Goal: Task Accomplishment & Management: Use online tool/utility

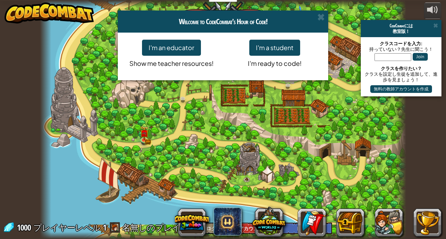
select select "ja"
click at [360, 142] on div "Welcome to CodeCombat's Hour of Code! I'm an educator Show me teacher resources…" at bounding box center [223, 119] width 446 height 239
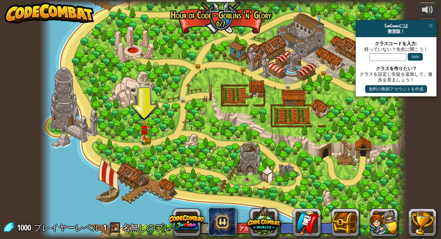
click at [142, 133] on img at bounding box center [144, 129] width 5 height 5
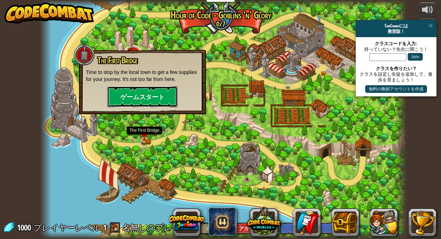
click at [150, 92] on button "ゲームスタート" at bounding box center [142, 96] width 70 height 21
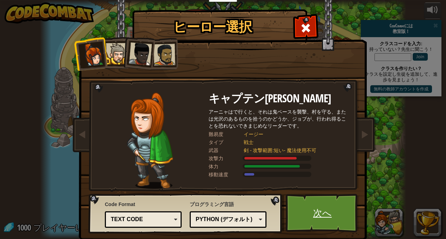
click at [342, 211] on link "次へ" at bounding box center [322, 213] width 73 height 39
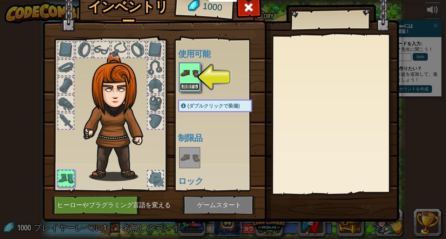
click at [182, 88] on button "装備する" at bounding box center [190, 86] width 20 height 7
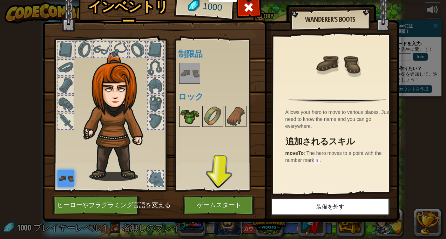
click at [188, 118] on img at bounding box center [190, 117] width 20 height 20
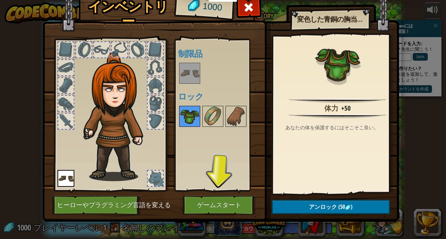
click at [210, 116] on img at bounding box center [213, 117] width 20 height 20
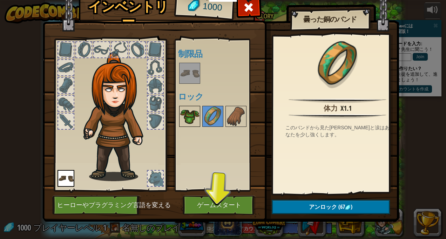
click at [185, 109] on img at bounding box center [190, 117] width 20 height 20
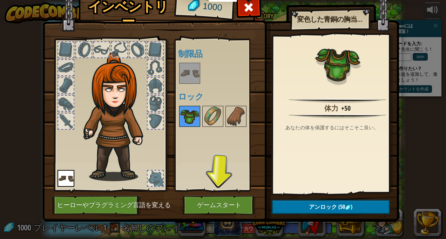
click at [187, 113] on img at bounding box center [190, 117] width 20 height 20
click at [118, 81] on img at bounding box center [117, 116] width 75 height 129
click at [117, 94] on img at bounding box center [117, 116] width 75 height 129
click at [246, 10] on span at bounding box center [248, 7] width 11 height 11
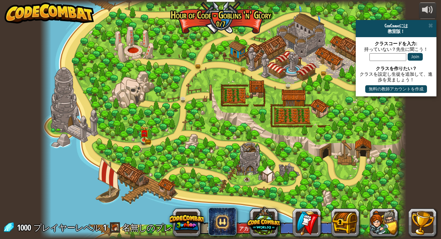
click at [145, 134] on img at bounding box center [144, 134] width 5 height 4
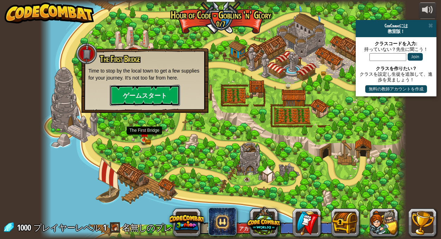
click at [172, 92] on button "ゲームスタート" at bounding box center [145, 95] width 70 height 21
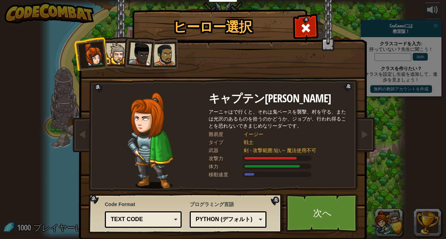
click at [110, 47] on div at bounding box center [116, 53] width 21 height 21
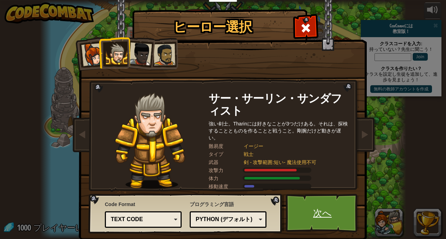
click at [327, 210] on link "次へ" at bounding box center [322, 213] width 73 height 39
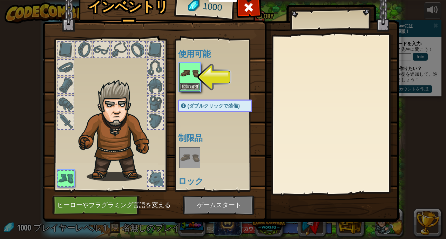
click at [190, 73] on img at bounding box center [190, 73] width 20 height 20
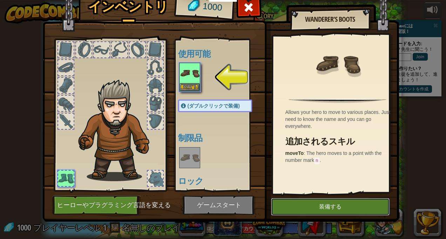
click at [354, 209] on button "装備する" at bounding box center [330, 207] width 119 height 18
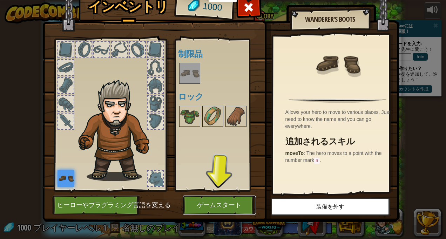
click at [234, 196] on button "ゲームスタート" at bounding box center [219, 205] width 73 height 19
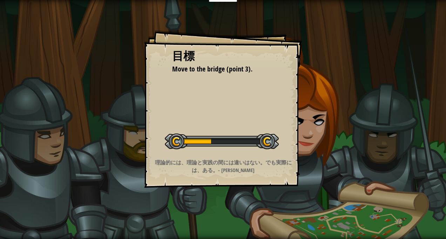
click at [231, 154] on div "レベルスタート" at bounding box center [222, 141] width 114 height 28
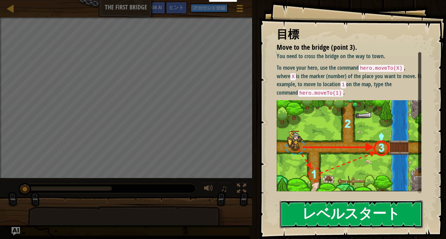
click at [322, 210] on button "レベルスタート" at bounding box center [351, 215] width 143 height 28
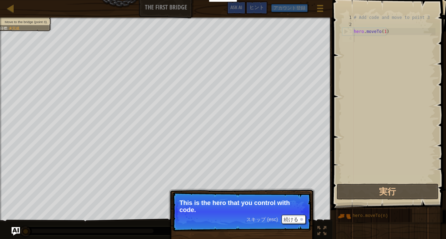
click at [258, 217] on span "スキップ (esc)" at bounding box center [262, 220] width 32 height 6
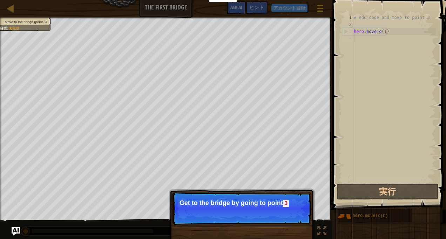
click at [254, 209] on p "スキップ (esc) 続ける Get to the bridge by going to point 3" at bounding box center [241, 208] width 139 height 33
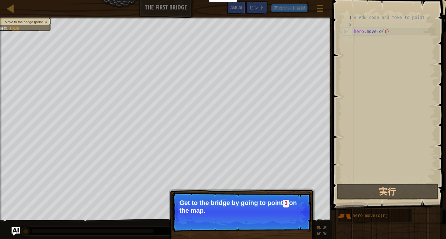
click at [267, 210] on p "Get to the bridge by going to point 3 on the map." at bounding box center [242, 207] width 125 height 15
click at [265, 217] on span "スキップ (esc)" at bounding box center [262, 220] width 32 height 6
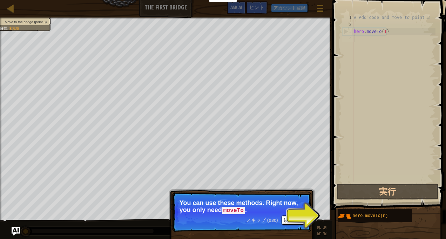
click at [274, 214] on p "スキップ (esc) 続ける You can use these methods. Right now, you only need moveTo ." at bounding box center [241, 212] width 139 height 40
click at [256, 219] on span "スキップ (esc)" at bounding box center [262, 220] width 32 height 6
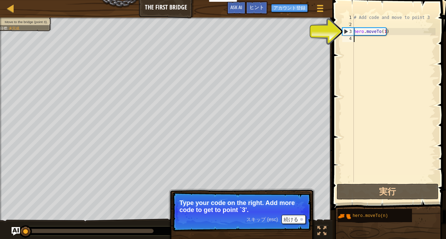
click at [263, 217] on span "スキップ (esc)" at bounding box center [262, 220] width 32 height 6
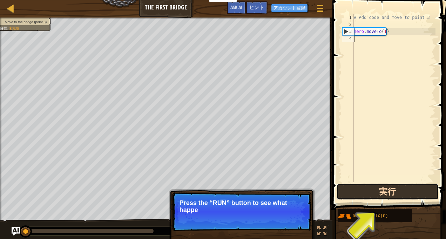
click at [369, 193] on button "実行" at bounding box center [388, 192] width 102 height 16
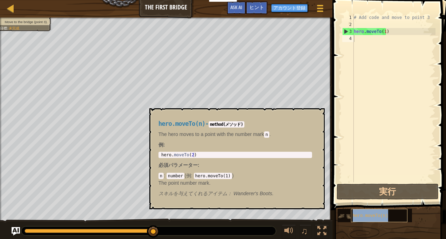
click at [353, 219] on div "hero.moveTo(n)" at bounding box center [379, 215] width 56 height 13
click at [360, 39] on div "# Add code and move to point 3 hero . moveTo ( 1 )" at bounding box center [394, 105] width 83 height 182
click at [316, 115] on button "×" at bounding box center [317, 117] width 6 height 10
click at [367, 210] on div "hero.moveTo(n)" at bounding box center [379, 215] width 56 height 13
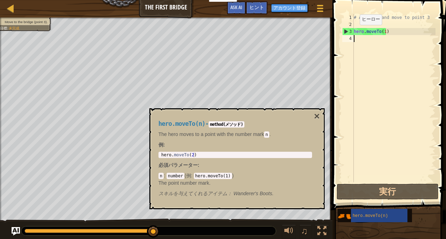
click at [353, 38] on div "4" at bounding box center [348, 38] width 12 height 7
click at [365, 27] on div "# Add code and move to point 3 hero . moveTo ( 1 )" at bounding box center [394, 105] width 83 height 182
drag, startPoint x: 309, startPoint y: 121, endPoint x: 312, endPoint y: 119, distance: 3.6
click at [312, 119] on div "hero.moveTo(n) - method(メソッド) The hero moves to a point with the number mark n …" at bounding box center [235, 159] width 163 height 90
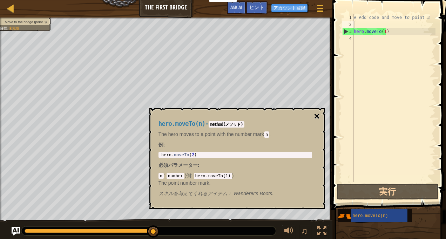
click at [317, 116] on button "×" at bounding box center [317, 117] width 6 height 10
